Goal: Task Accomplishment & Management: Manage account settings

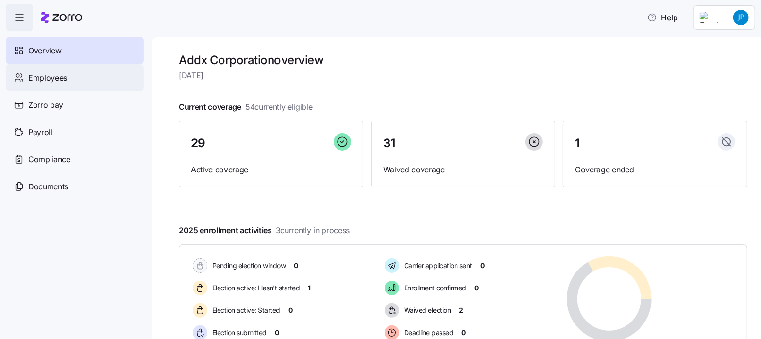
drag, startPoint x: 45, startPoint y: 74, endPoint x: 40, endPoint y: 75, distance: 5.0
click at [45, 74] on span "Employees" at bounding box center [47, 78] width 39 height 12
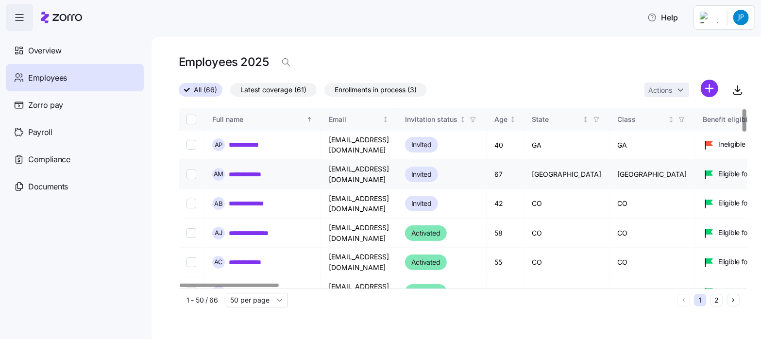
drag, startPoint x: 238, startPoint y: 268, endPoint x: 212, endPoint y: 170, distance: 101.4
click at [238, 287] on link "**********" at bounding box center [255, 292] width 52 height 10
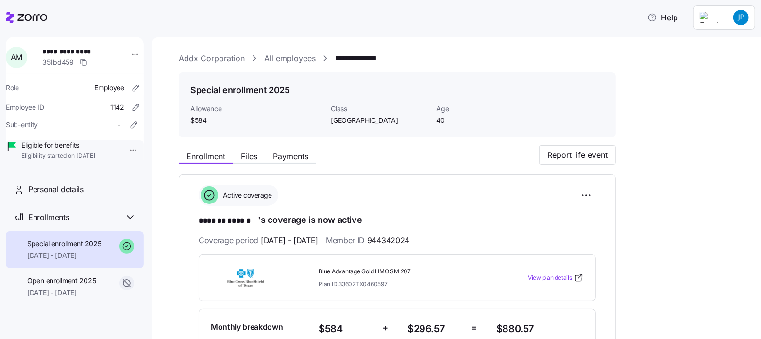
click at [294, 55] on link "All employees" at bounding box center [289, 58] width 51 height 12
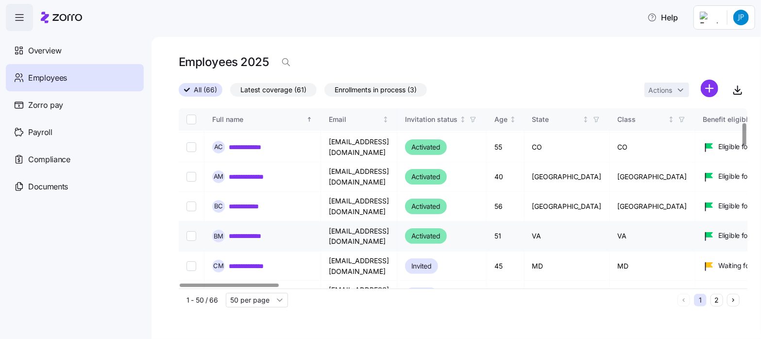
scroll to position [121, 0]
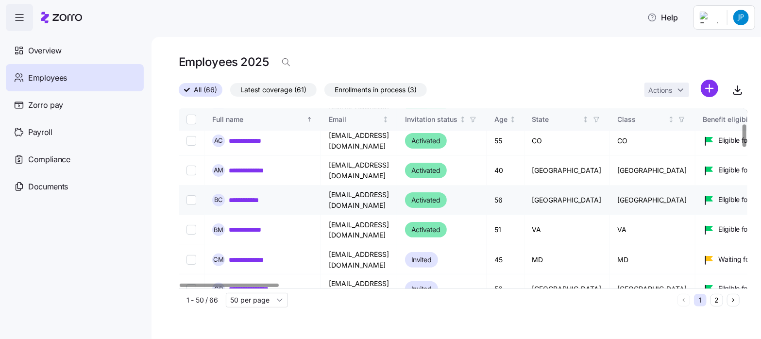
click at [236, 195] on link "**********" at bounding box center [250, 200] width 43 height 10
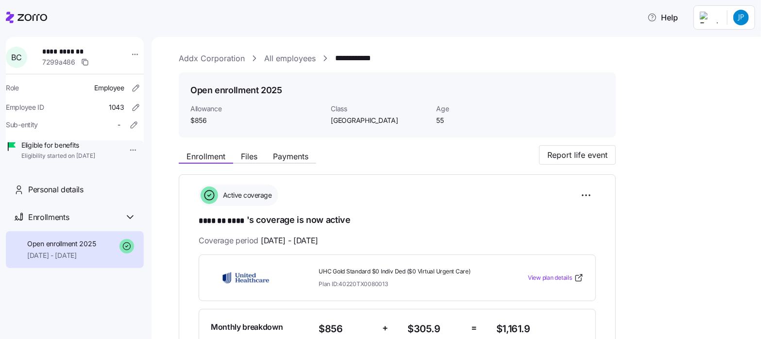
drag, startPoint x: 295, startPoint y: 58, endPoint x: 291, endPoint y: 67, distance: 9.3
click at [295, 58] on link "All employees" at bounding box center [289, 58] width 51 height 12
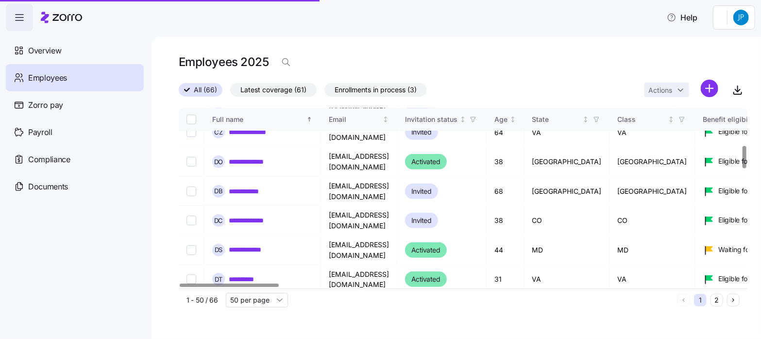
scroll to position [310, 0]
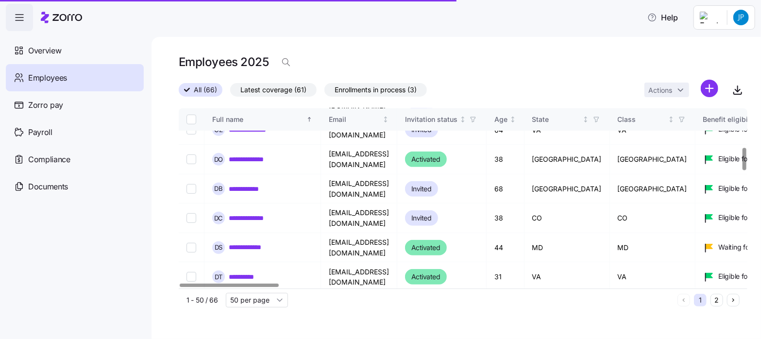
click at [248, 302] on link "**********" at bounding box center [250, 307] width 43 height 10
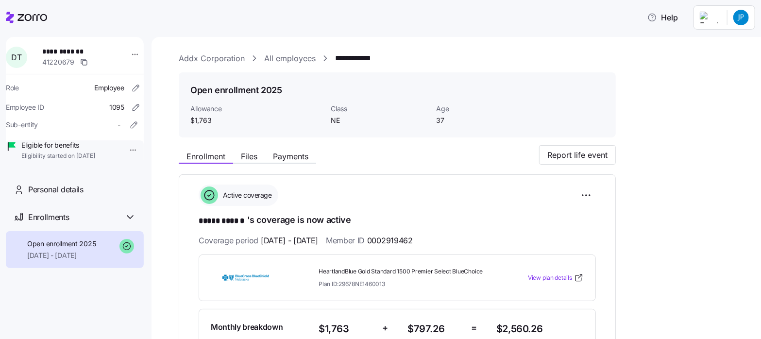
click at [282, 57] on link "All employees" at bounding box center [289, 58] width 51 height 12
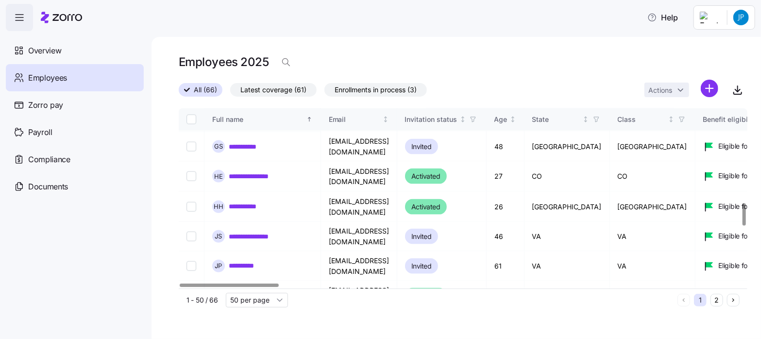
scroll to position [755, 0]
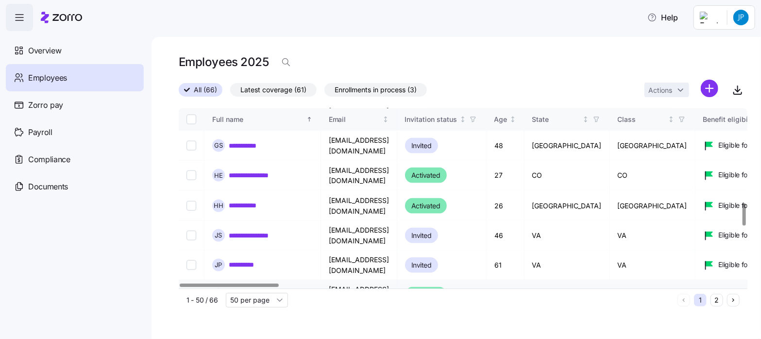
click at [238, 290] on link "**********" at bounding box center [252, 295] width 46 height 10
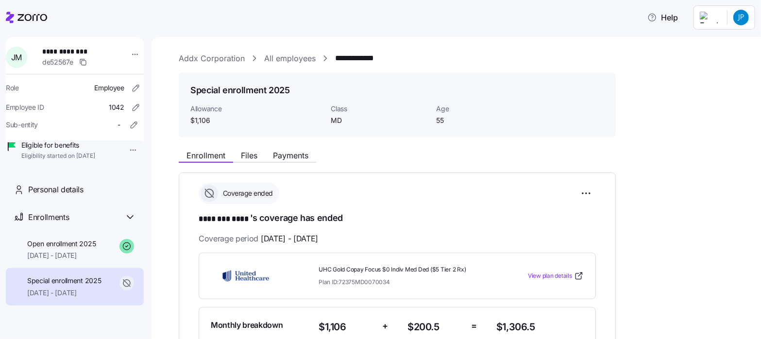
drag, startPoint x: 295, startPoint y: 58, endPoint x: 289, endPoint y: 77, distance: 19.7
click at [295, 58] on link "All employees" at bounding box center [289, 58] width 51 height 12
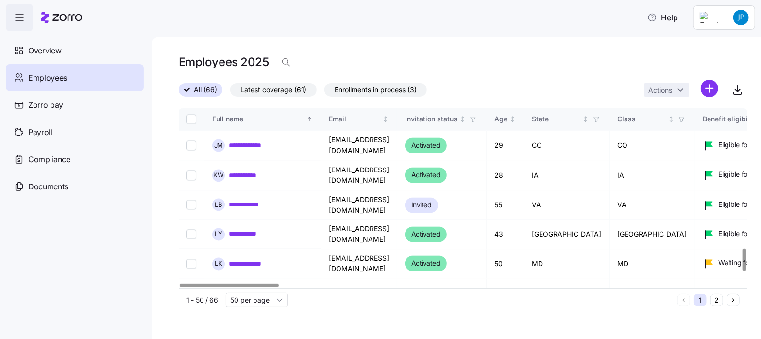
scroll to position [1119, 0]
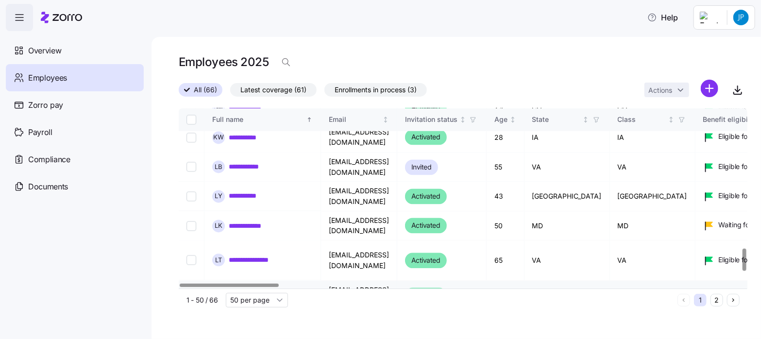
click at [237, 290] on link "**********" at bounding box center [252, 295] width 47 height 10
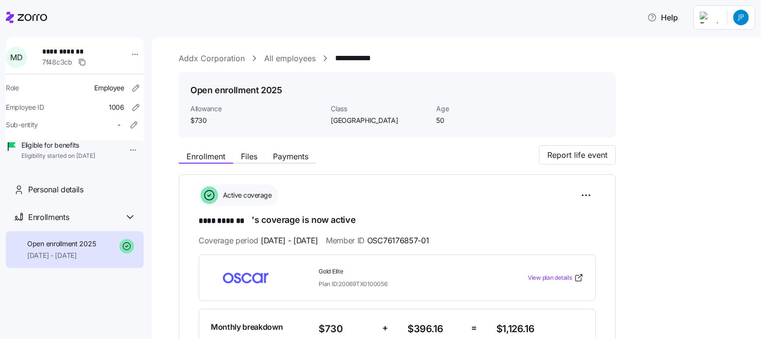
click at [290, 60] on link "All employees" at bounding box center [289, 58] width 51 height 12
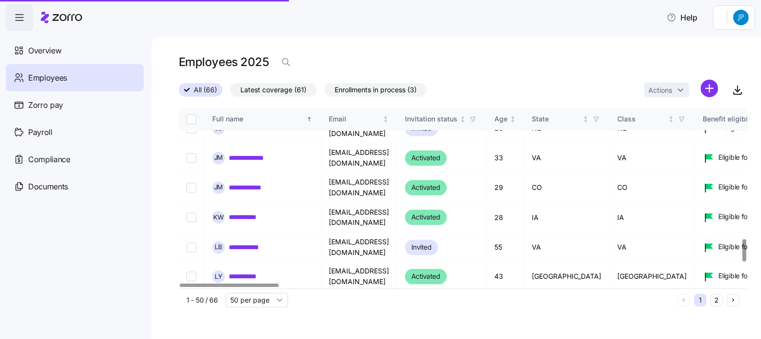
scroll to position [1205, 0]
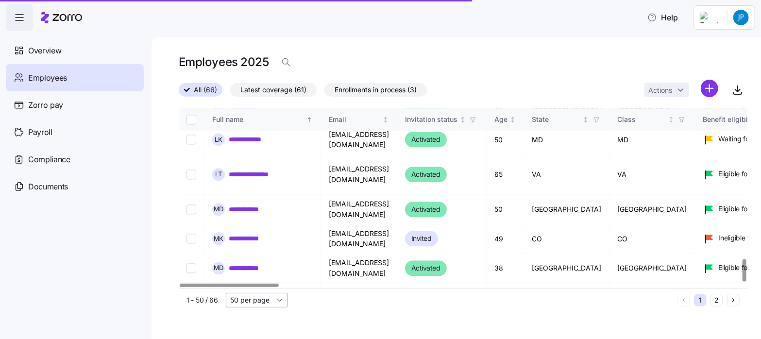
click at [280, 299] on input "50 per page" at bounding box center [257, 300] width 62 height 15
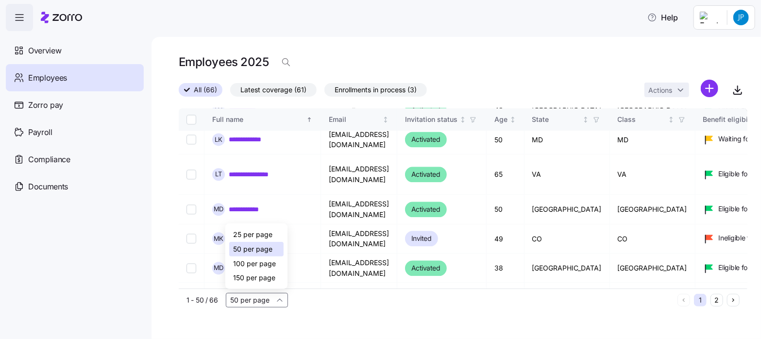
click at [252, 262] on span "100 per page" at bounding box center [254, 263] width 43 height 11
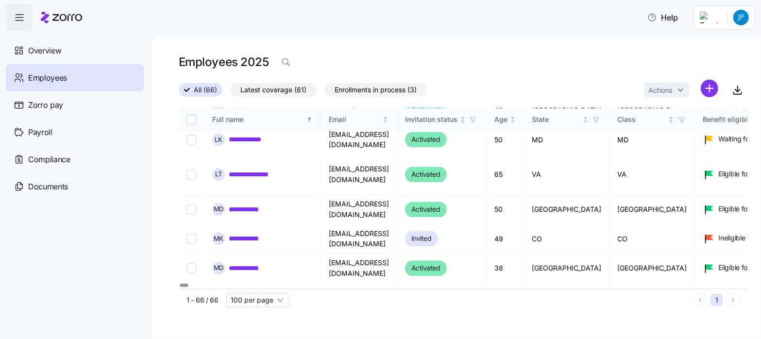
type input "100 per page"
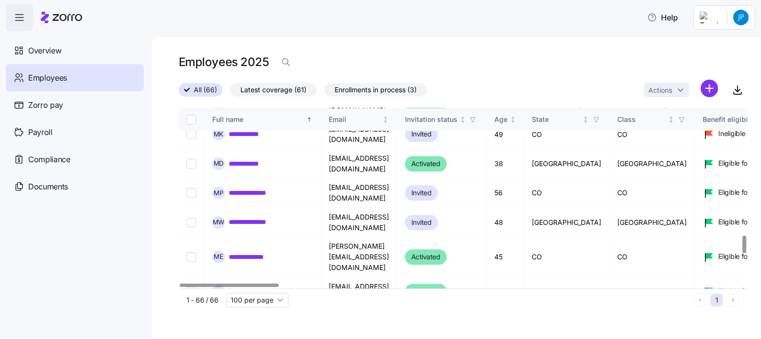
scroll to position [1327, 0]
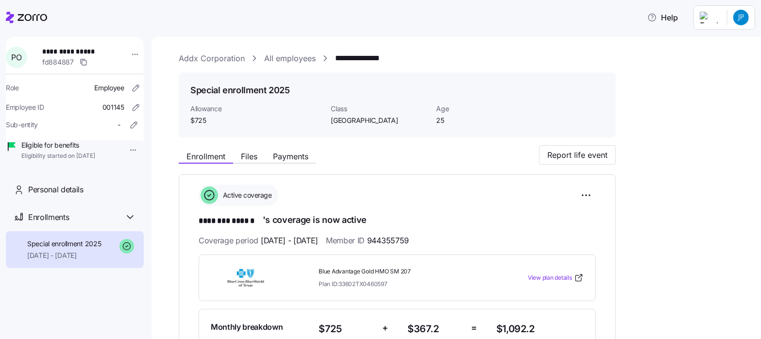
click at [286, 57] on link "All employees" at bounding box center [289, 58] width 51 height 12
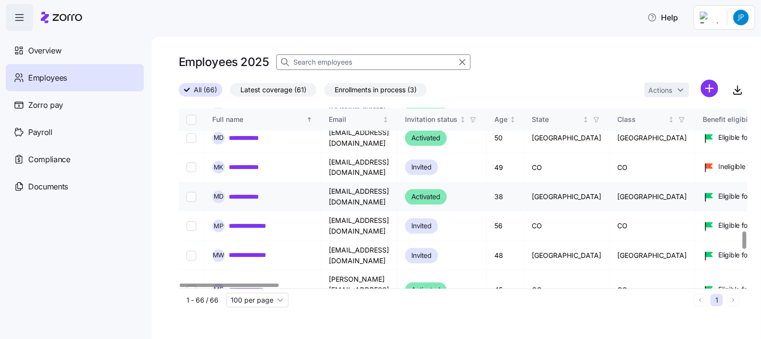
scroll to position [1281, 0]
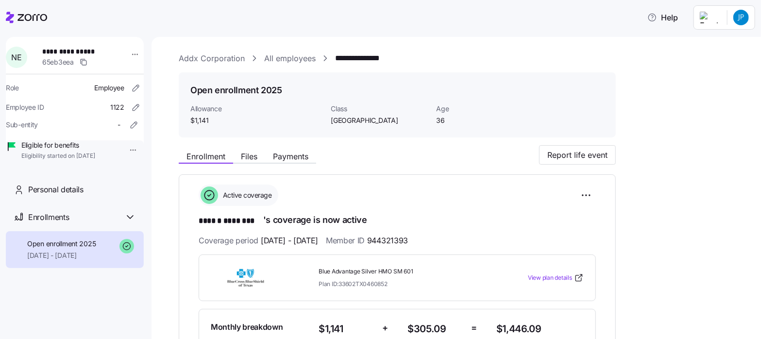
click at [284, 54] on link "All employees" at bounding box center [289, 58] width 51 height 12
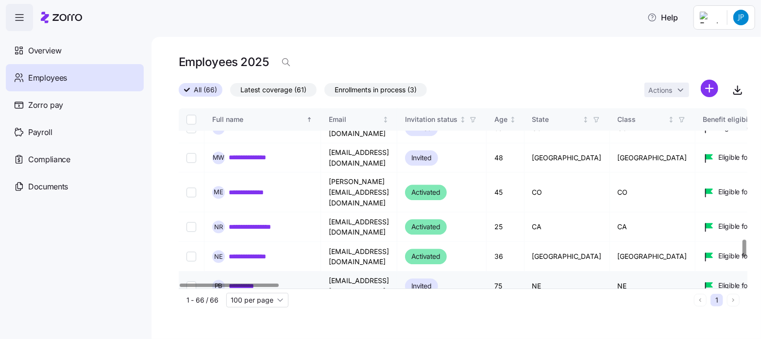
scroll to position [1376, 0]
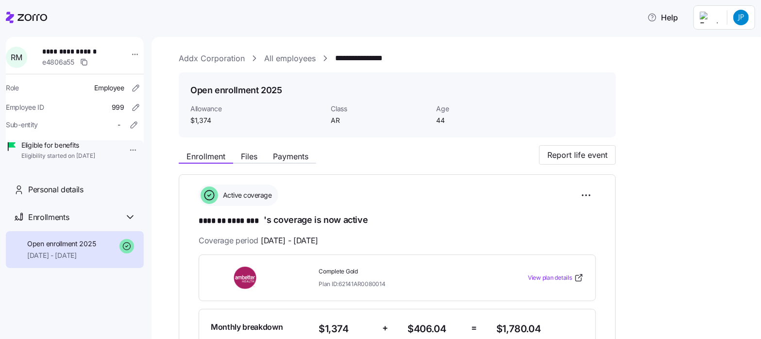
drag, startPoint x: 272, startPoint y: 56, endPoint x: 270, endPoint y: 61, distance: 5.4
click at [272, 56] on link "All employees" at bounding box center [289, 58] width 51 height 12
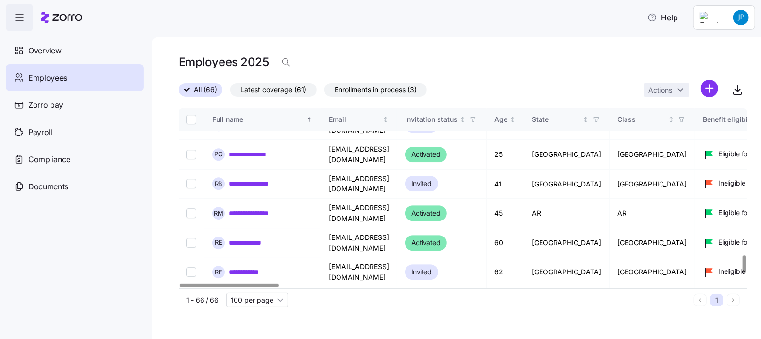
scroll to position [1534, 0]
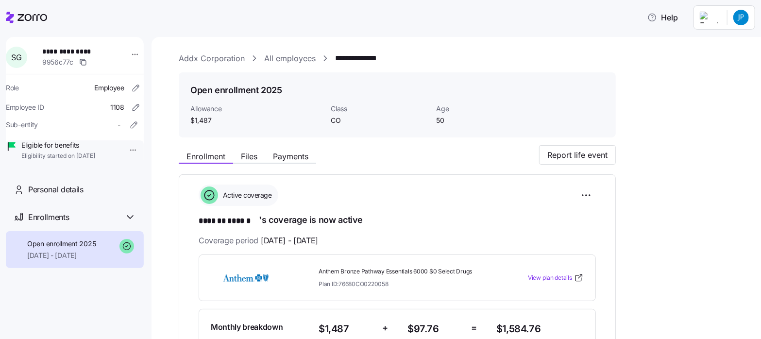
click at [289, 58] on link "All employees" at bounding box center [289, 58] width 51 height 12
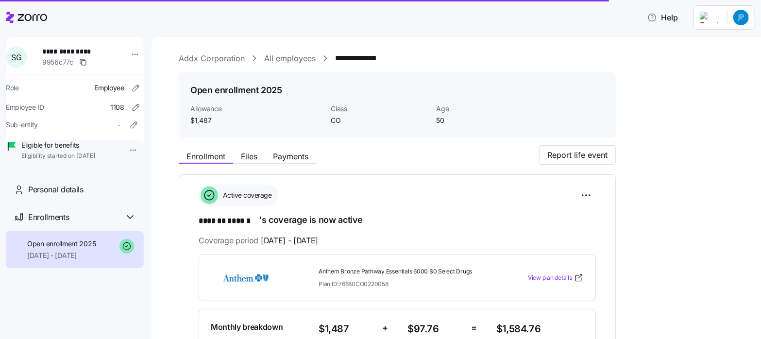
scroll to position [13, 0]
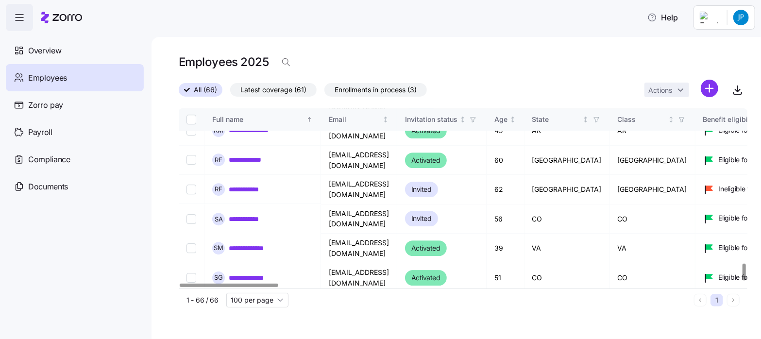
scroll to position [1618, 0]
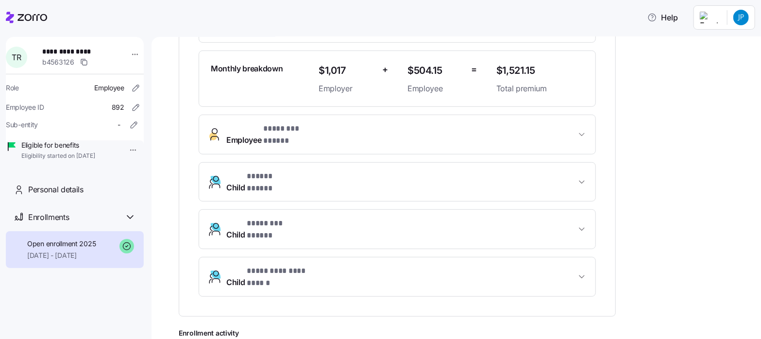
scroll to position [269, 0]
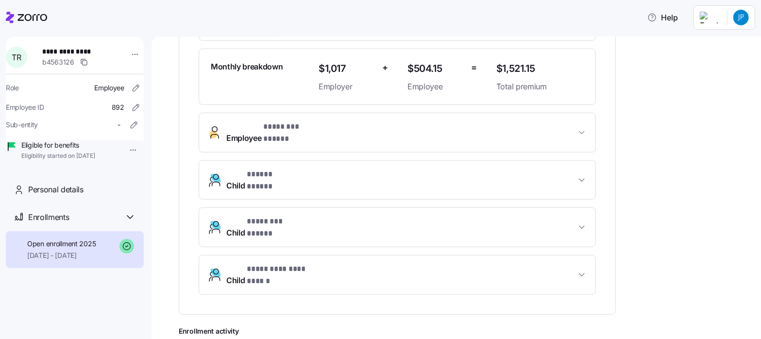
click at [739, 21] on html "**********" at bounding box center [380, 166] width 761 height 333
click at [705, 73] on div "Log out" at bounding box center [702, 74] width 38 height 11
